Goal: Task Accomplishment & Management: Manage account settings

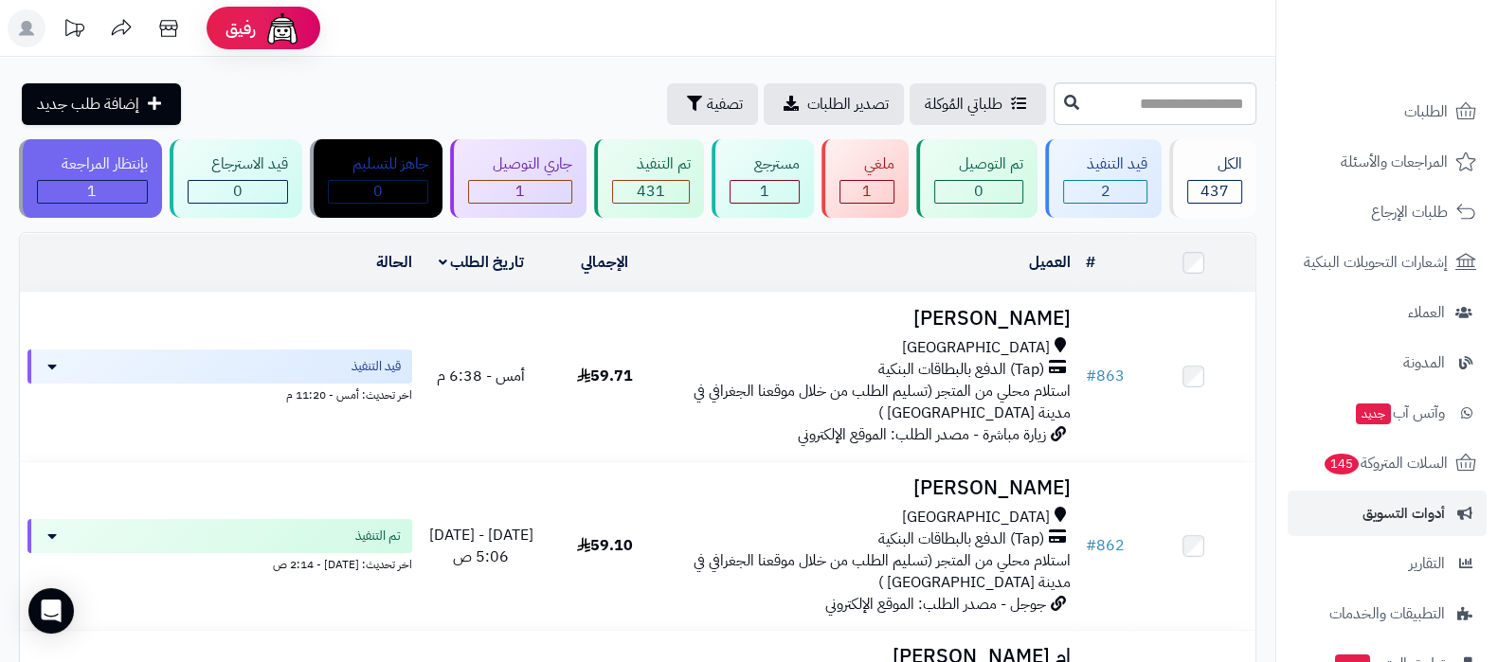
scroll to position [255, 0]
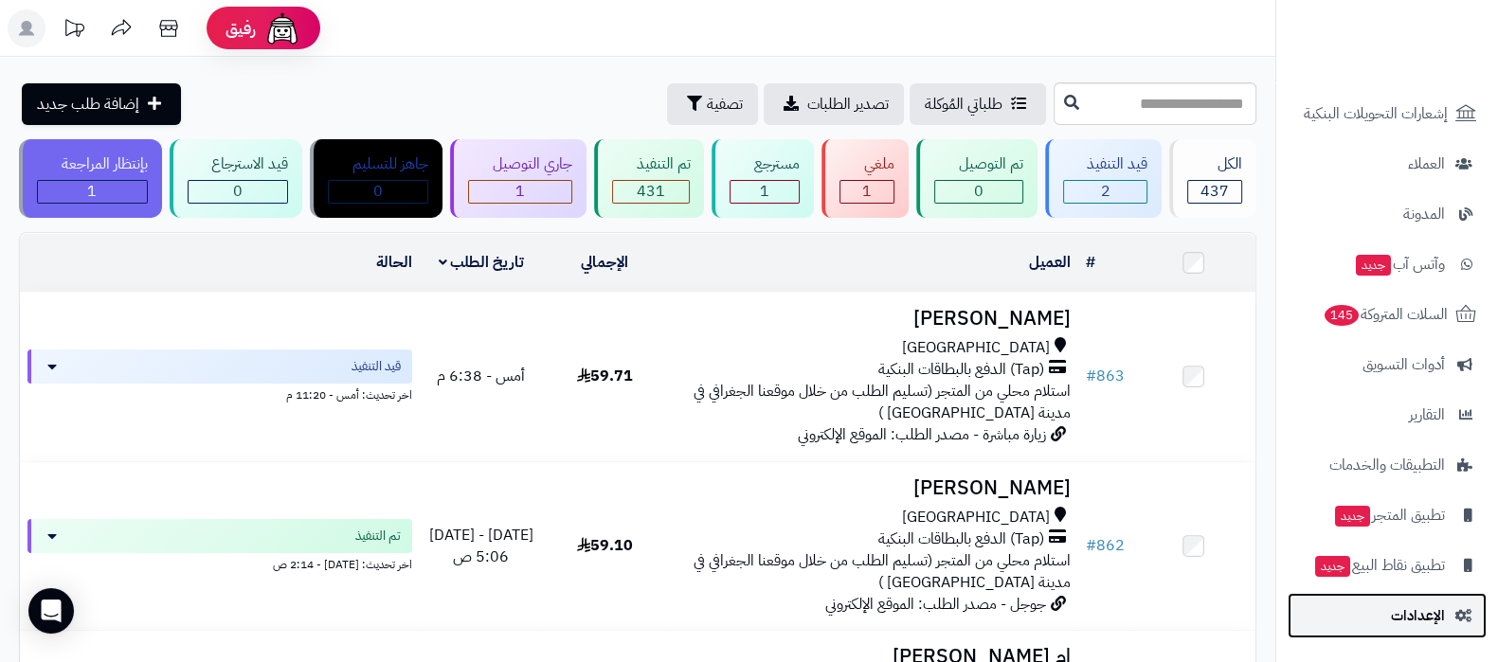
click at [1397, 616] on span "الإعدادات" at bounding box center [1418, 616] width 54 height 27
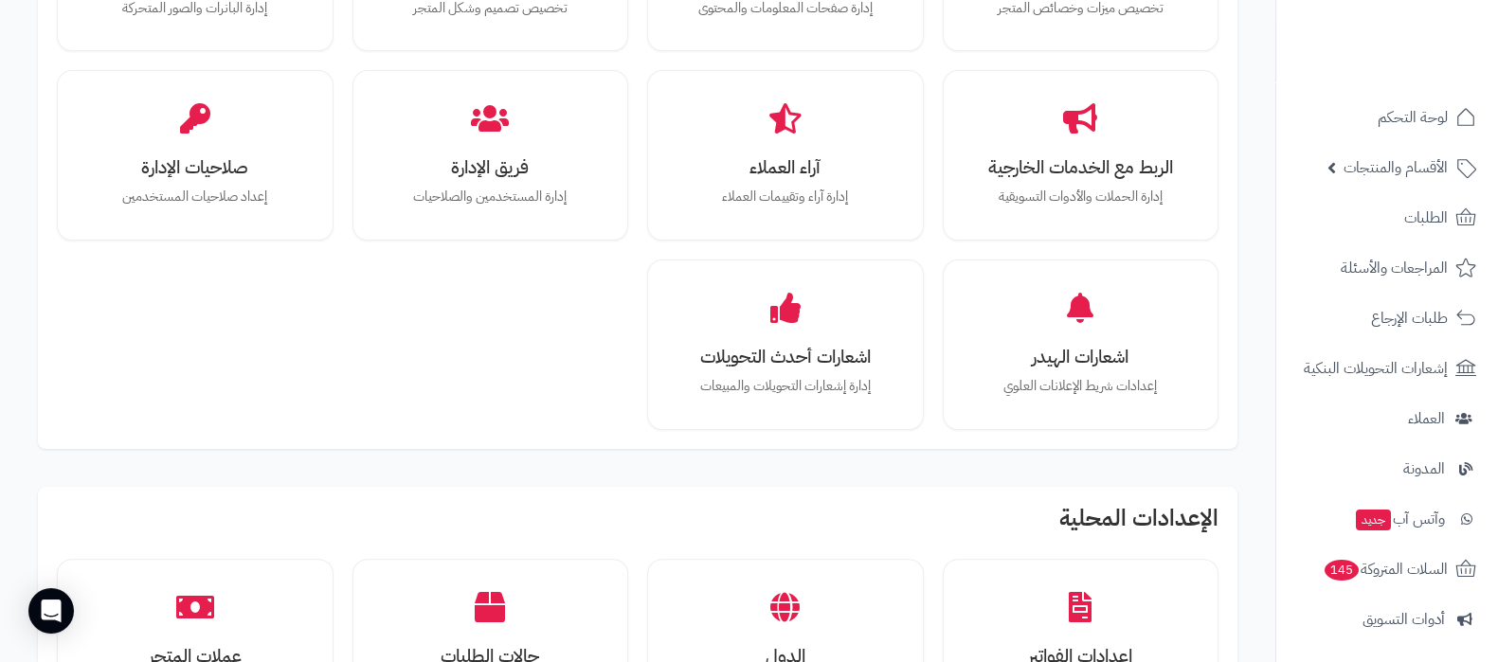
scroll to position [828, 0]
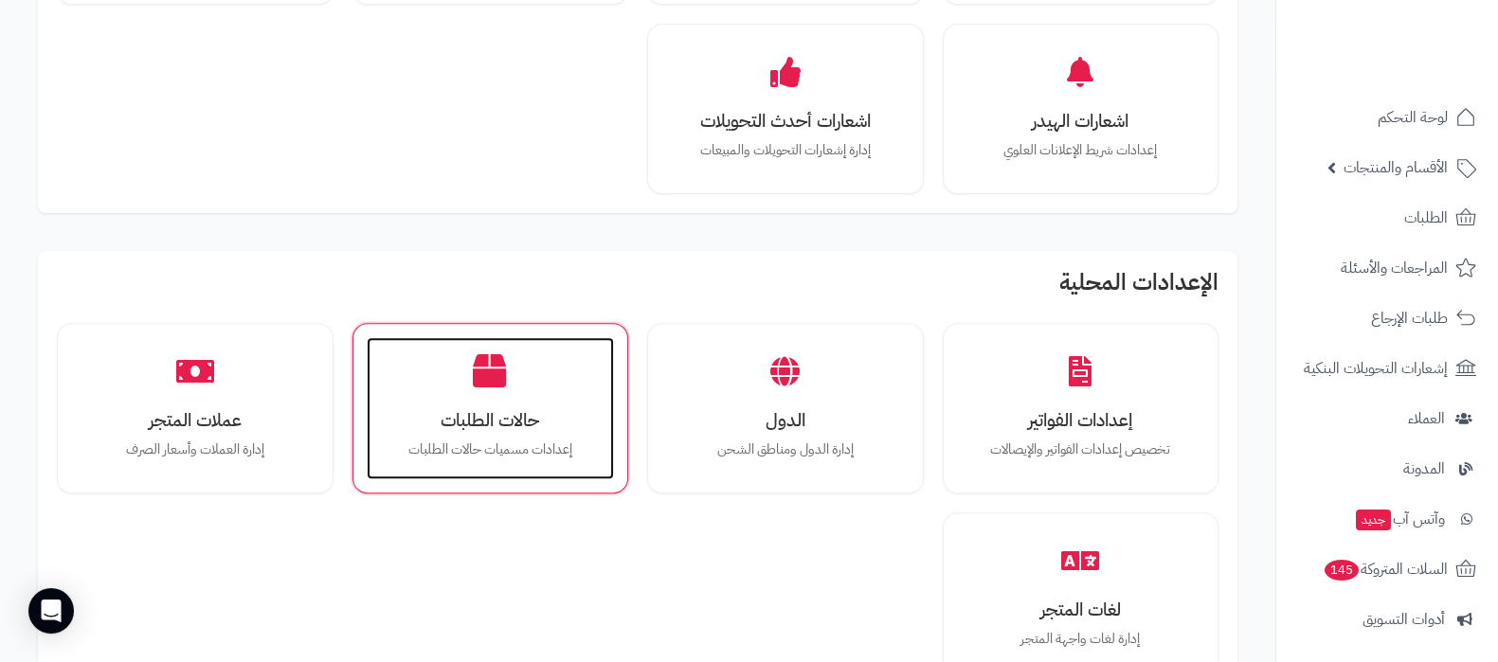
click at [497, 401] on div "حالات الطلبات إعدادات مسميات حالات الطلبات" at bounding box center [491, 408] width 248 height 142
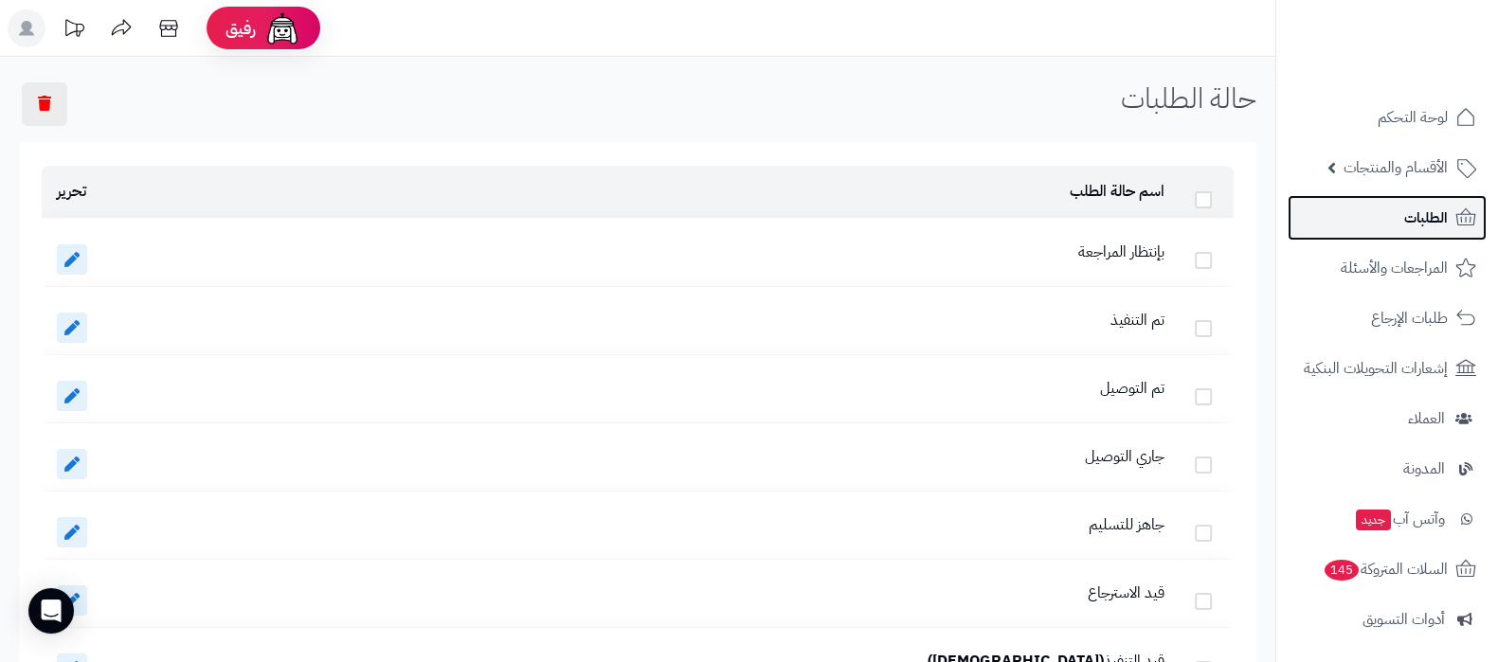
click at [1378, 225] on link "الطلبات" at bounding box center [1387, 217] width 199 height 45
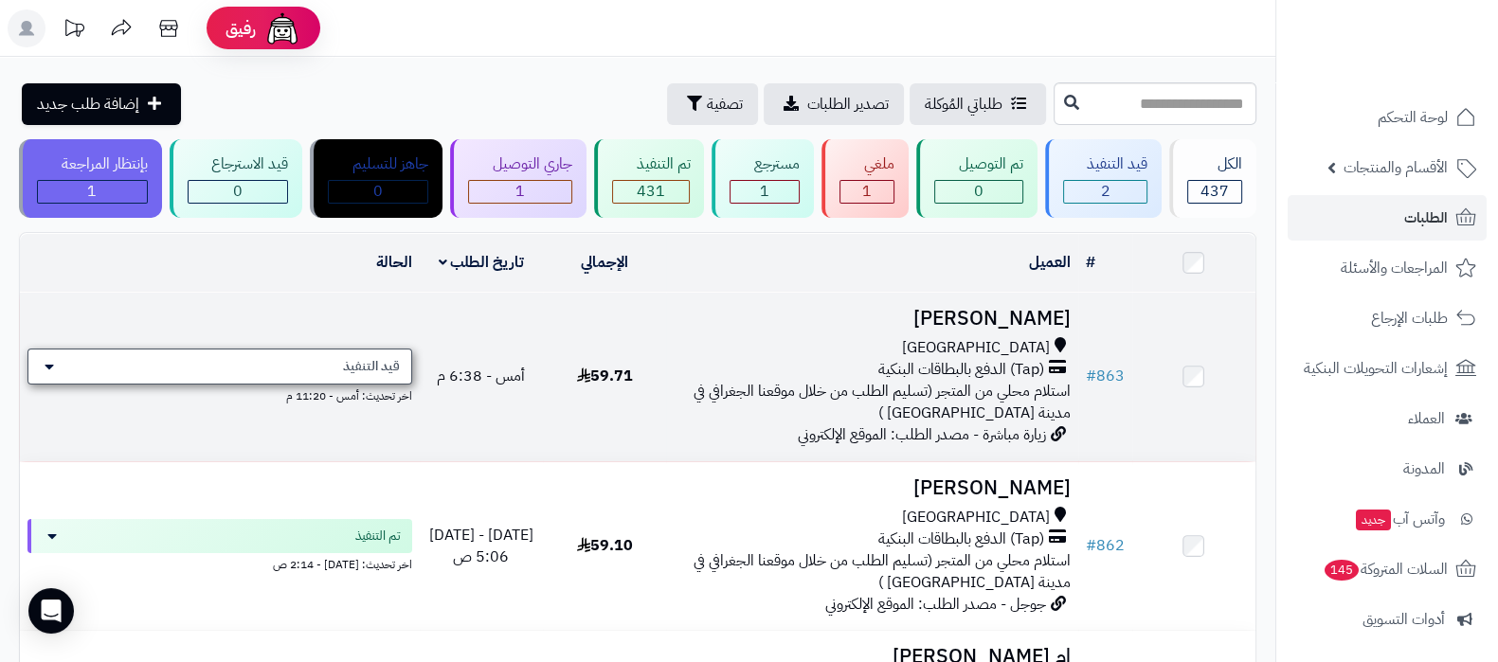
click at [397, 352] on div "قيد التنفيذ" at bounding box center [219, 367] width 385 height 36
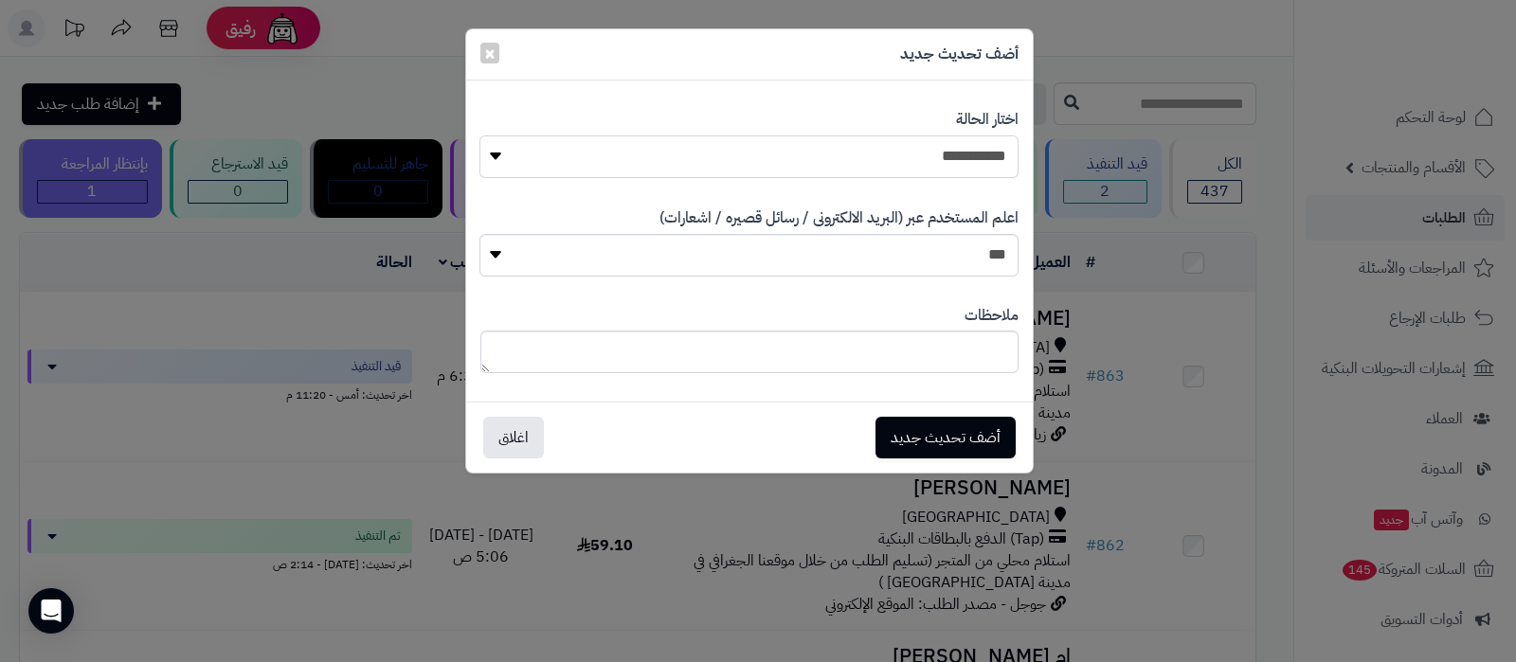
click at [953, 142] on select "**********" at bounding box center [748, 156] width 538 height 43
click at [491, 57] on span "×" at bounding box center [489, 52] width 11 height 28
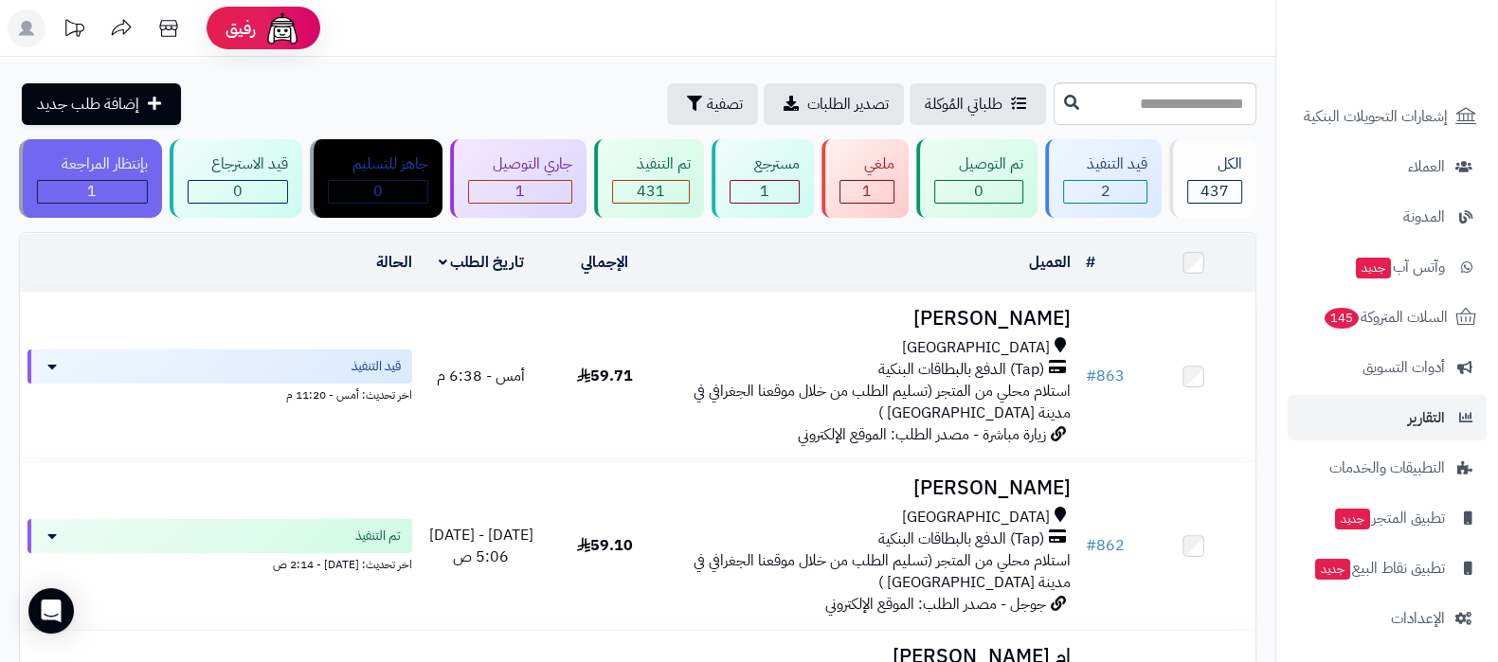
scroll to position [255, 0]
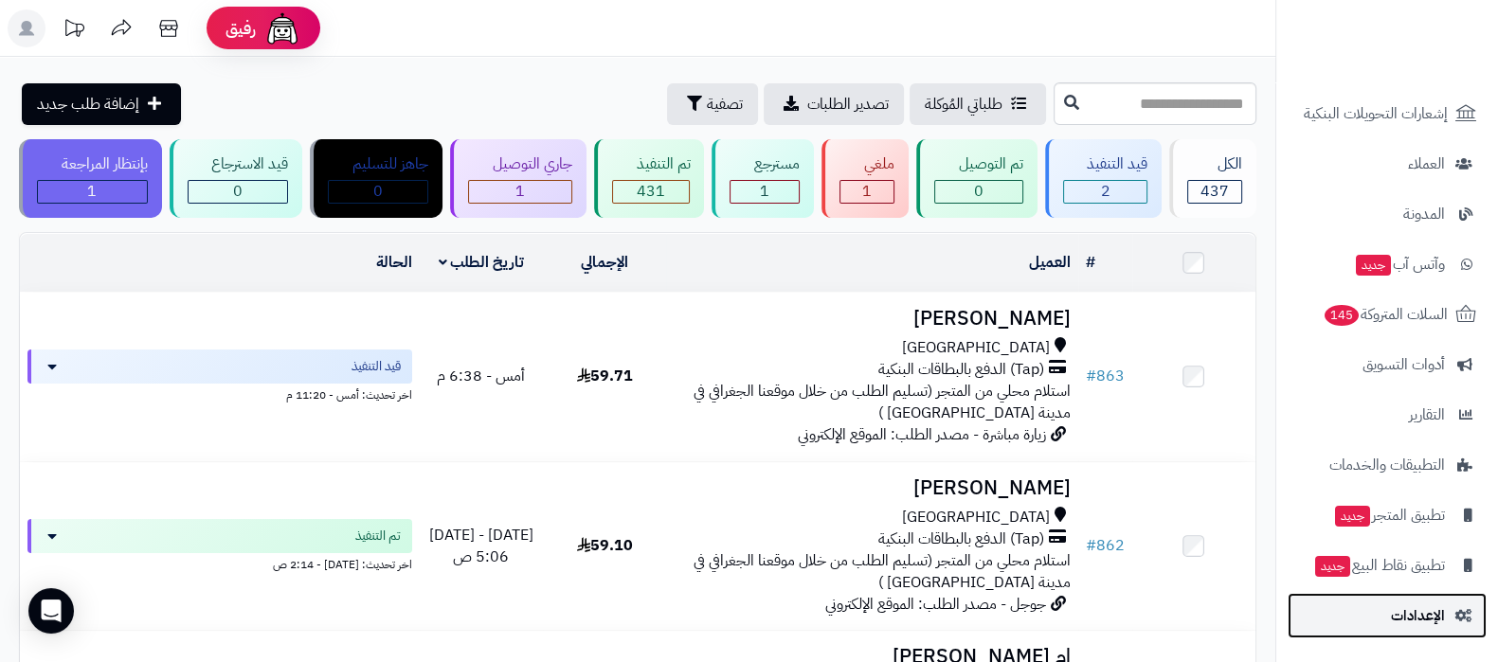
click at [1423, 632] on link "الإعدادات" at bounding box center [1387, 615] width 199 height 45
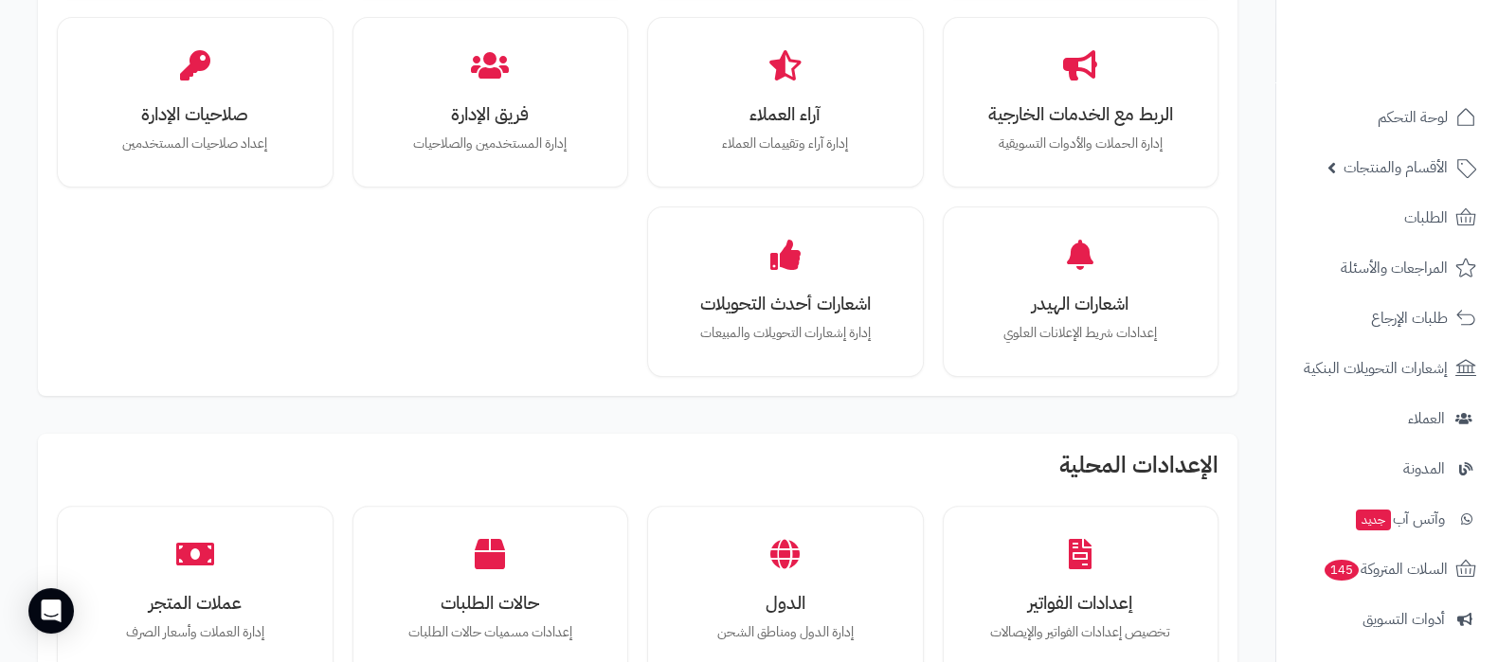
scroll to position [711, 0]
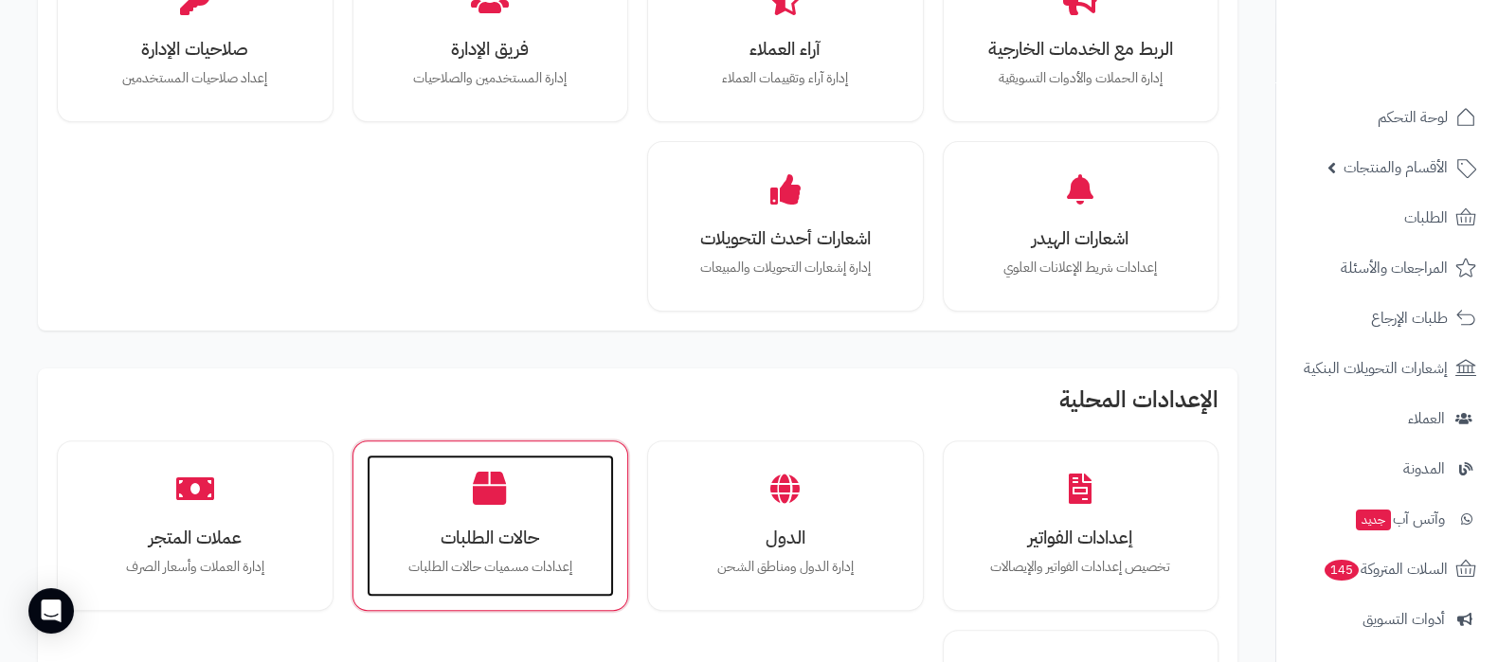
click at [492, 506] on div "حالات الطلبات إعدادات مسميات حالات الطلبات" at bounding box center [491, 526] width 248 height 142
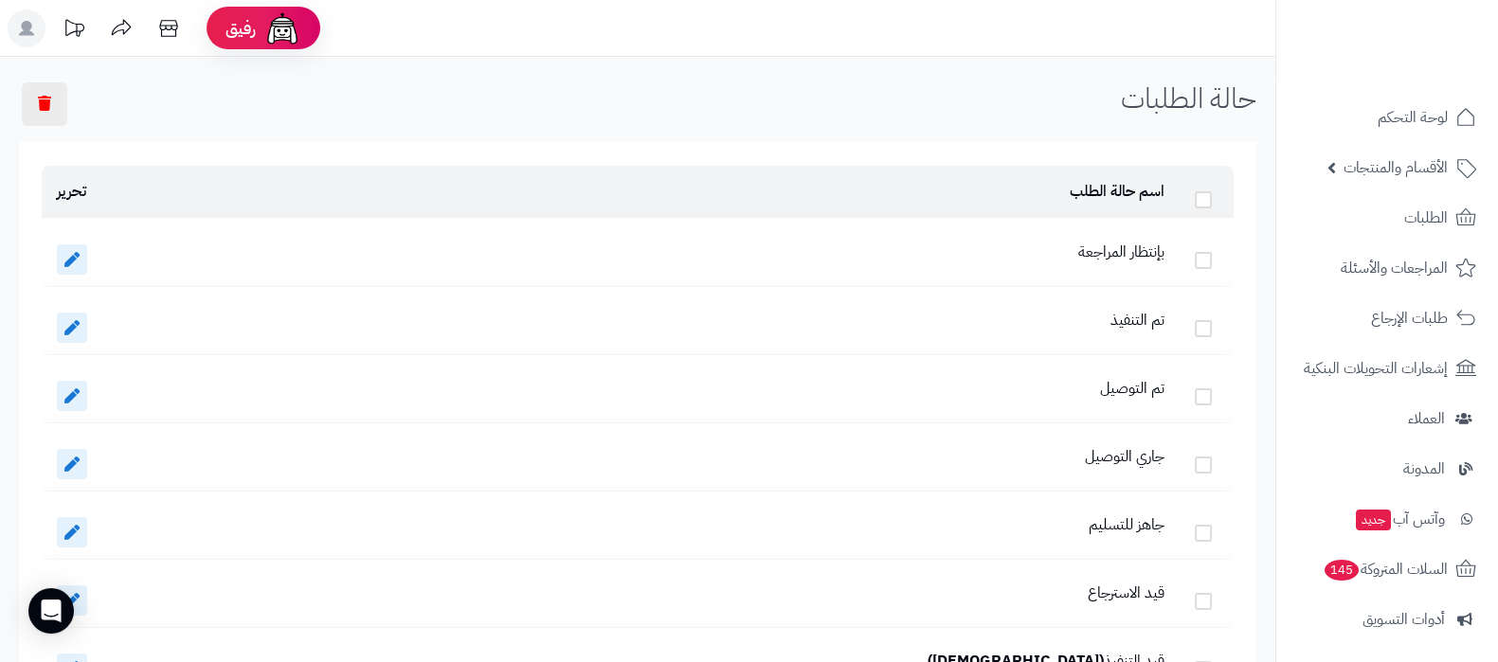
scroll to position [117, 0]
